Goal: Information Seeking & Learning: Compare options

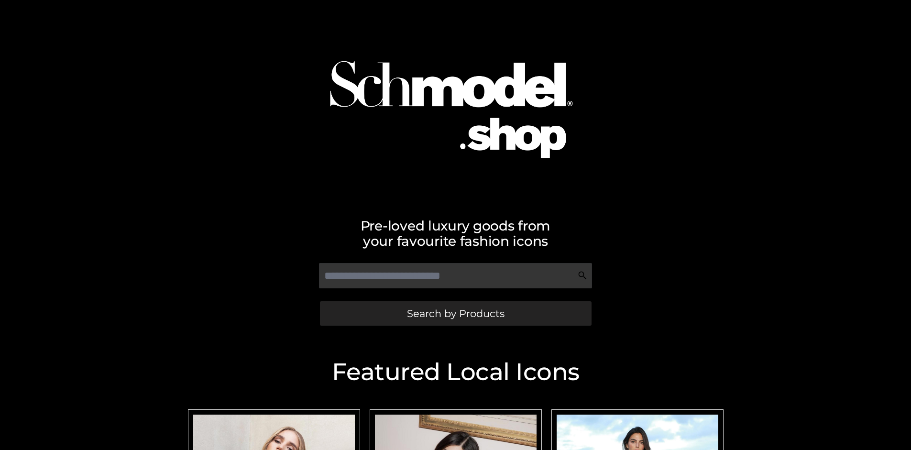
click at [455, 313] on span "Search by Products" at bounding box center [456, 313] width 98 height 10
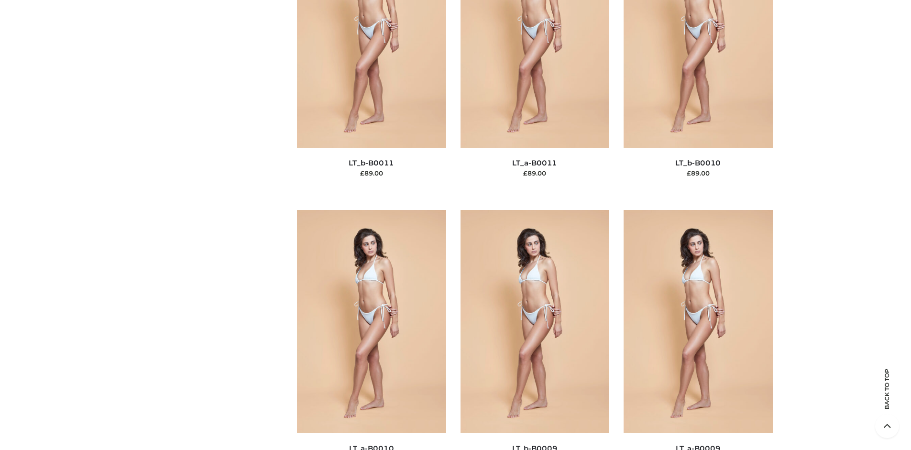
scroll to position [103, 0]
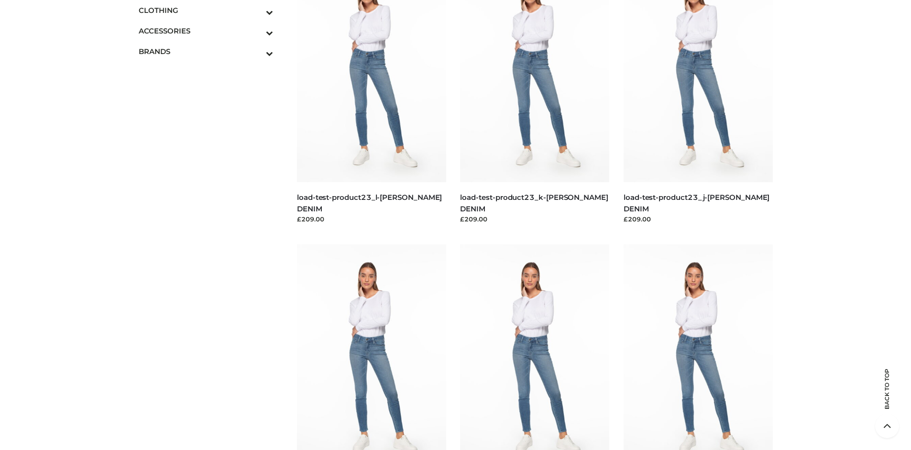
click at [256, 10] on icon "Toggle Submenu" at bounding box center [219, 12] width 107 height 11
click at [210, 31] on span "DRESSES" at bounding box center [210, 30] width 125 height 11
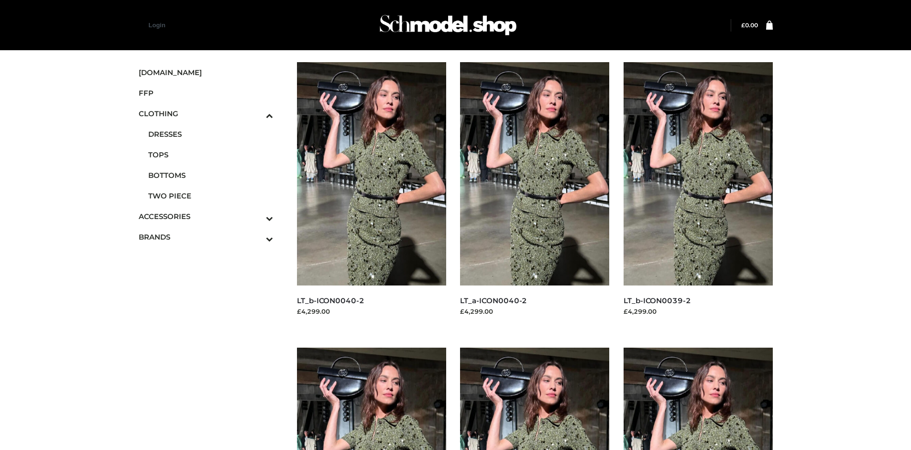
click at [698, 399] on img at bounding box center [698, 459] width 149 height 223
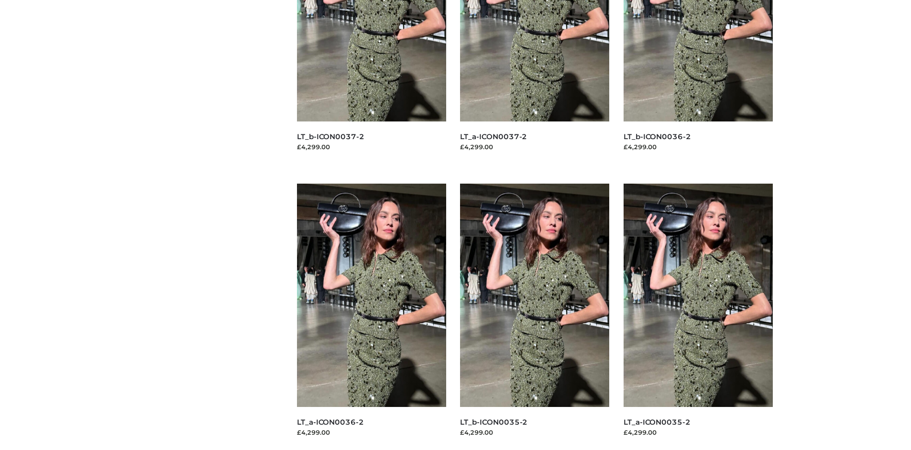
click at [698, 317] on img at bounding box center [698, 295] width 149 height 223
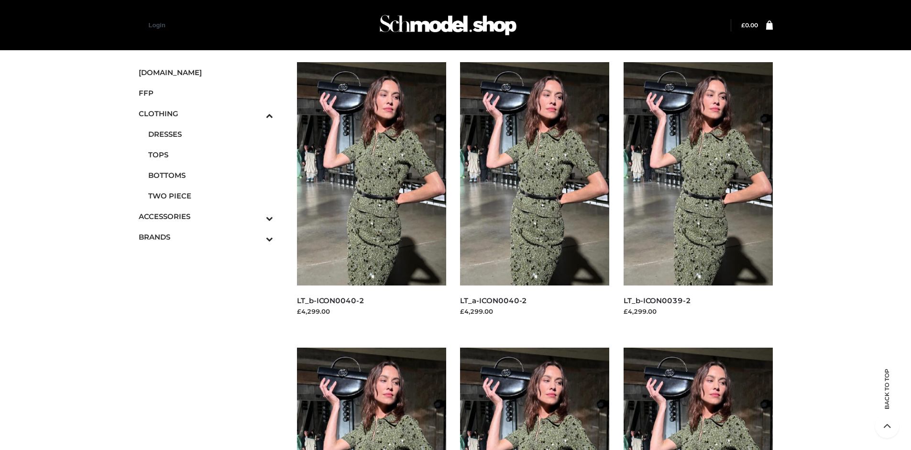
click at [698, 195] on img at bounding box center [698, 173] width 149 height 223
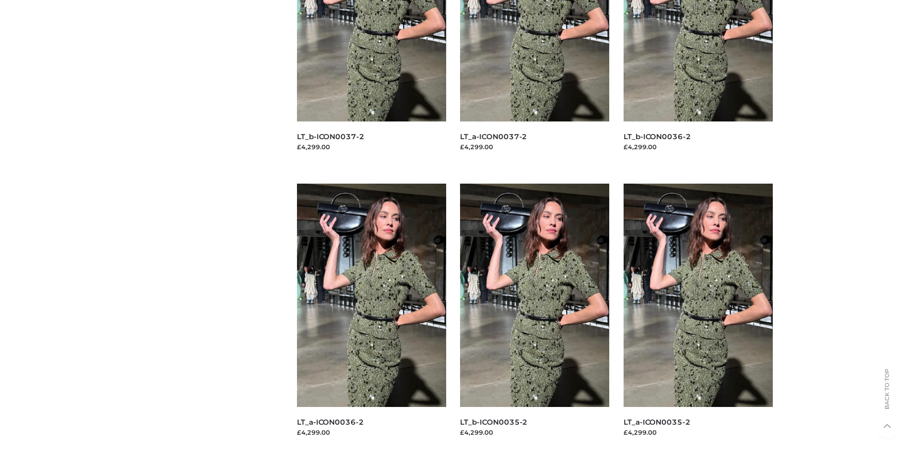
click at [535, 317] on img at bounding box center [534, 295] width 149 height 223
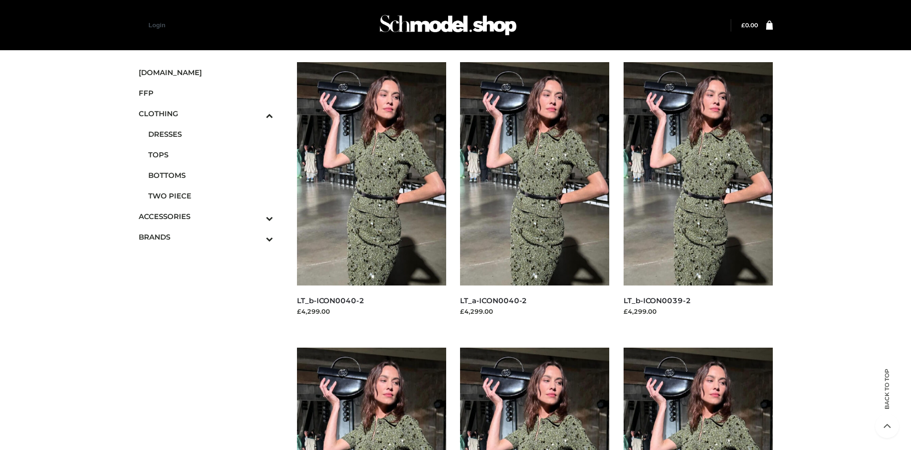
click at [256, 237] on icon "Toggle Submenu" at bounding box center [219, 238] width 107 height 11
click at [210, 196] on span "PARKERSMITH" at bounding box center [210, 195] width 125 height 11
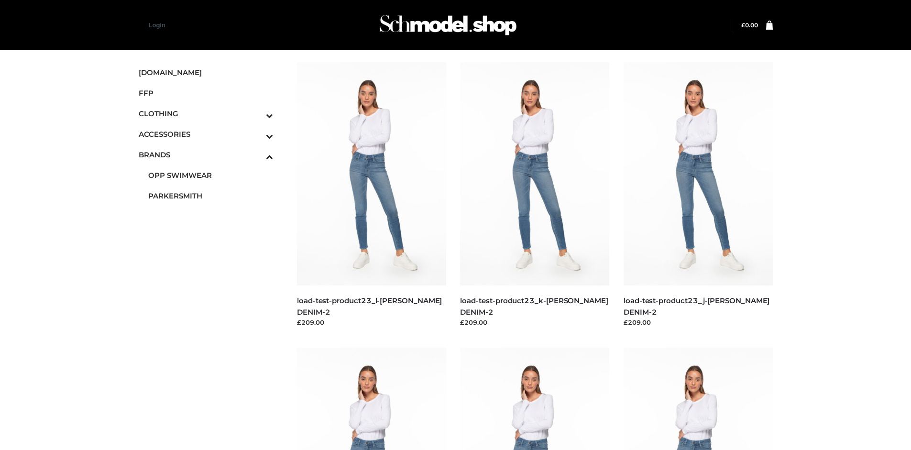
scroll to position [450, 0]
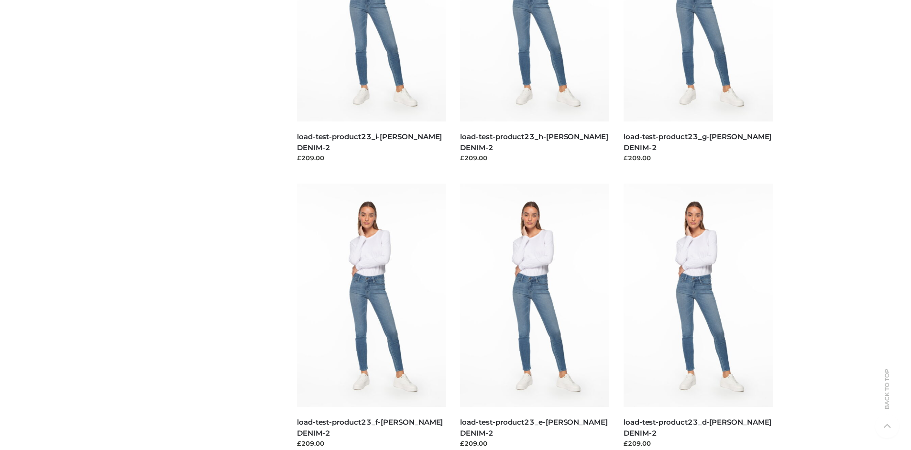
click at [535, 317] on img at bounding box center [534, 295] width 149 height 223
click at [371, 317] on img at bounding box center [371, 295] width 149 height 223
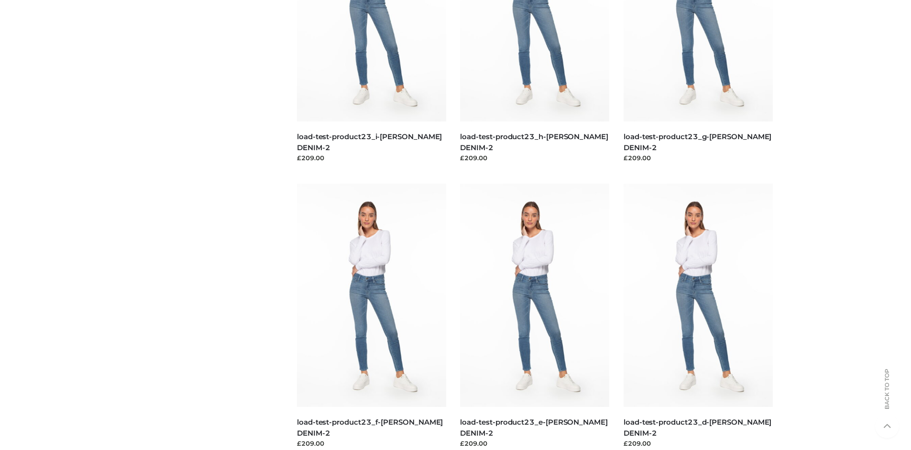
click at [698, 317] on img at bounding box center [698, 295] width 149 height 223
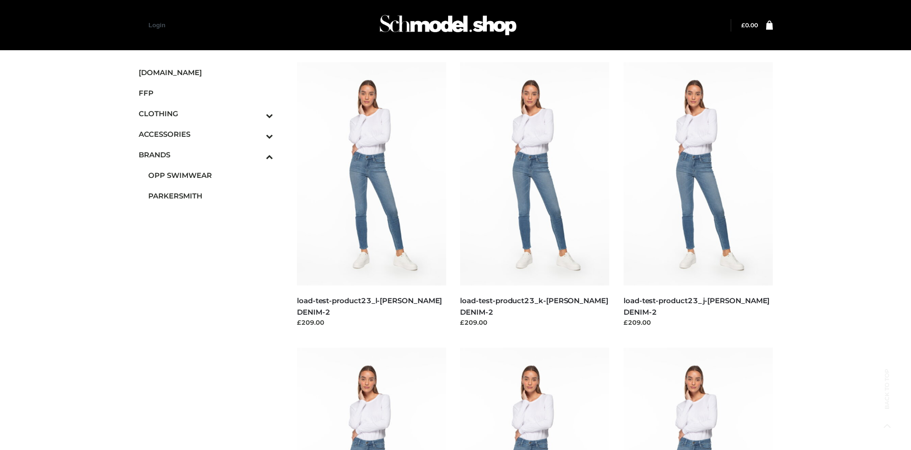
click at [256, 134] on icon "Toggle Submenu" at bounding box center [219, 136] width 107 height 11
click at [210, 175] on span "JEWELRY" at bounding box center [210, 175] width 125 height 11
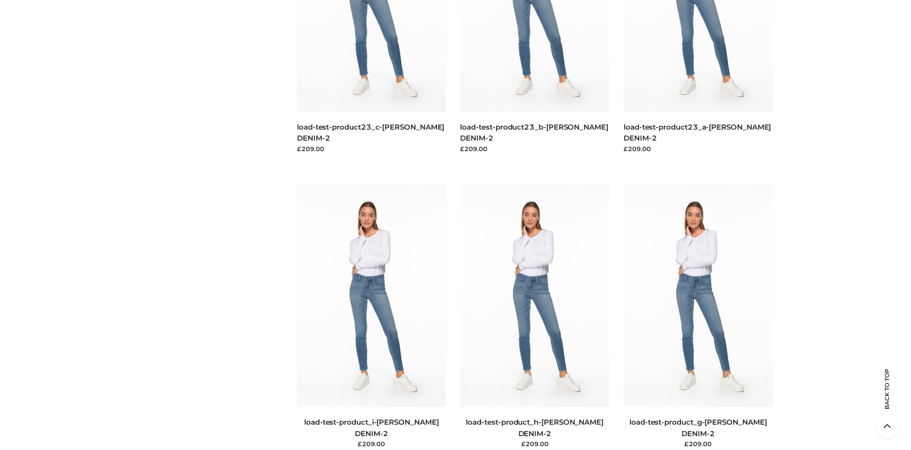
click at [698, 317] on img at bounding box center [698, 295] width 149 height 223
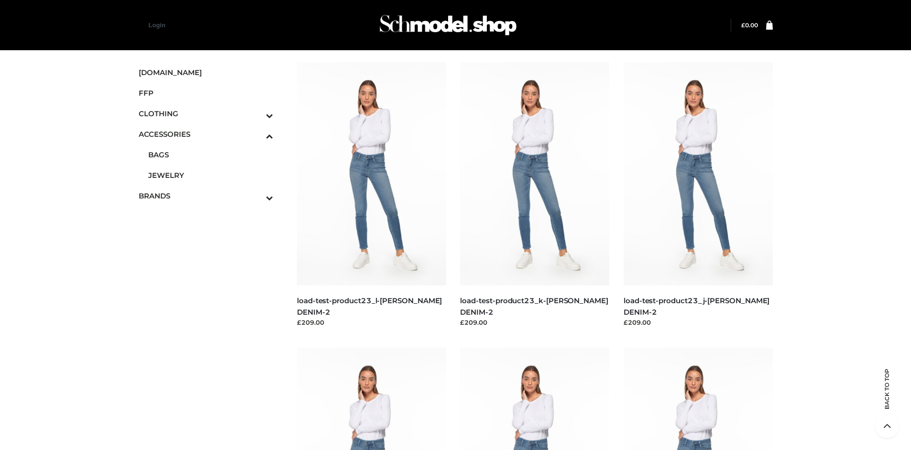
click at [535, 399] on img at bounding box center [534, 459] width 149 height 223
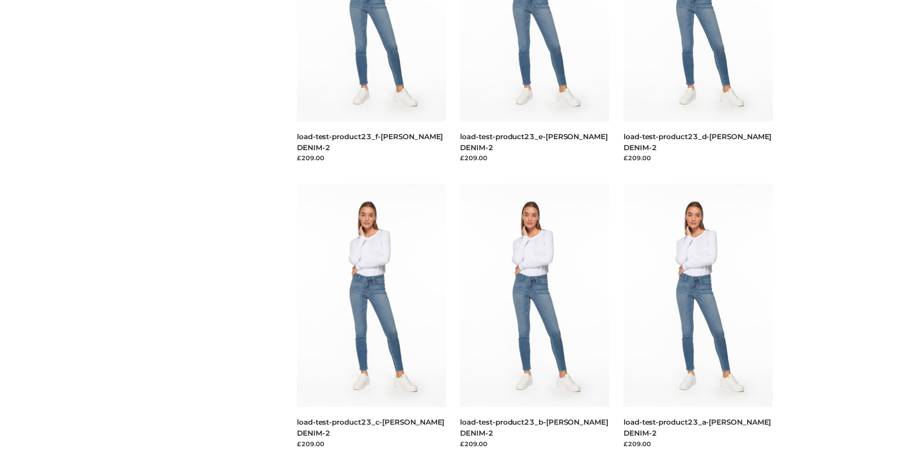
click at [371, 317] on img at bounding box center [371, 295] width 149 height 223
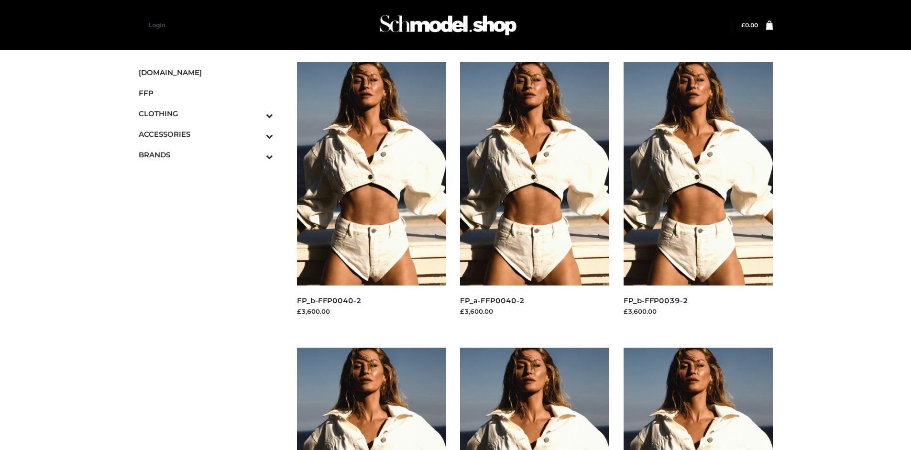
scroll to position [735, 0]
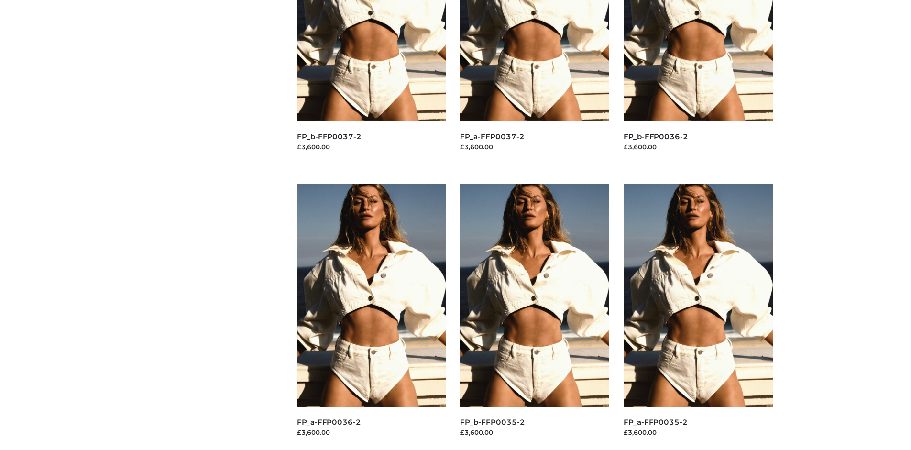
click at [698, 317] on img at bounding box center [698, 295] width 149 height 223
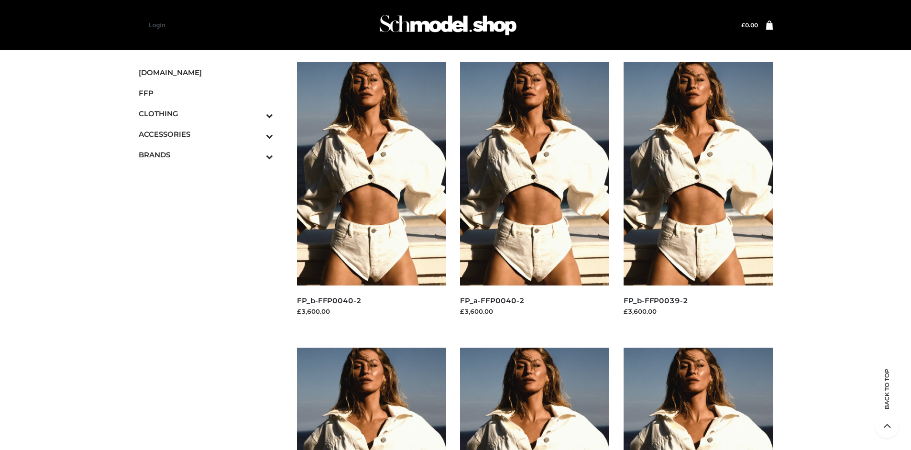
click at [698, 195] on img at bounding box center [698, 173] width 149 height 223
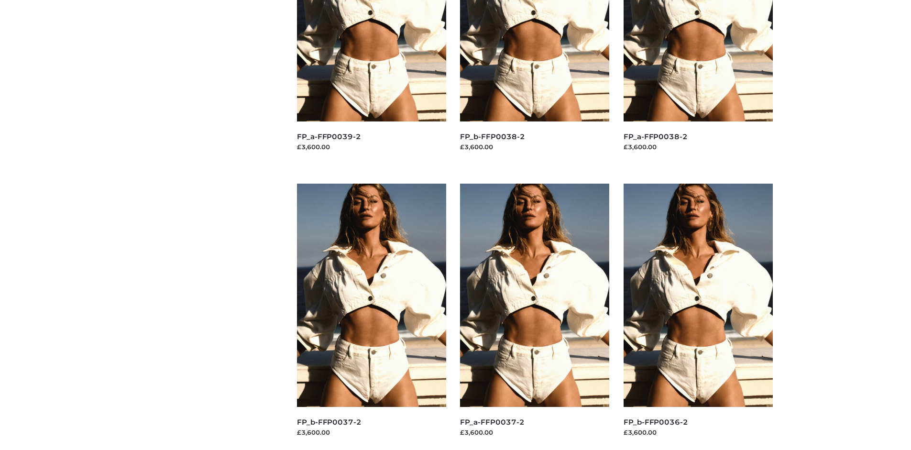
click at [371, 317] on img at bounding box center [371, 295] width 149 height 223
